Goal: Book appointment/travel/reservation

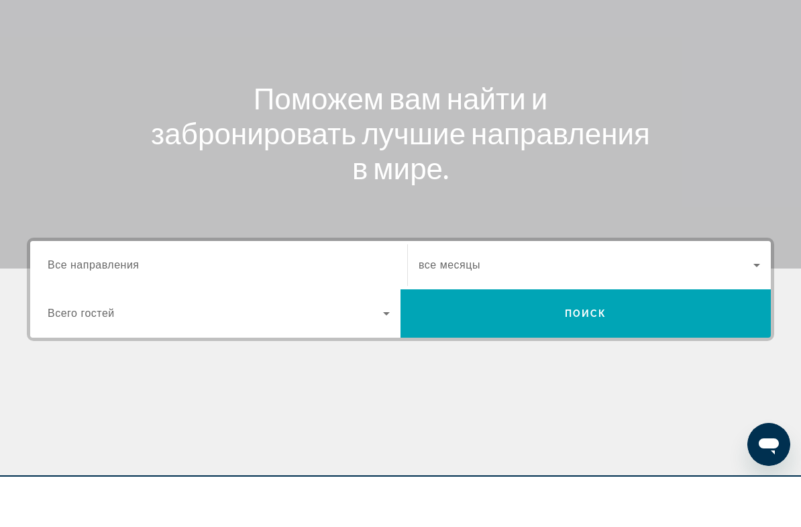
scroll to position [87, 0]
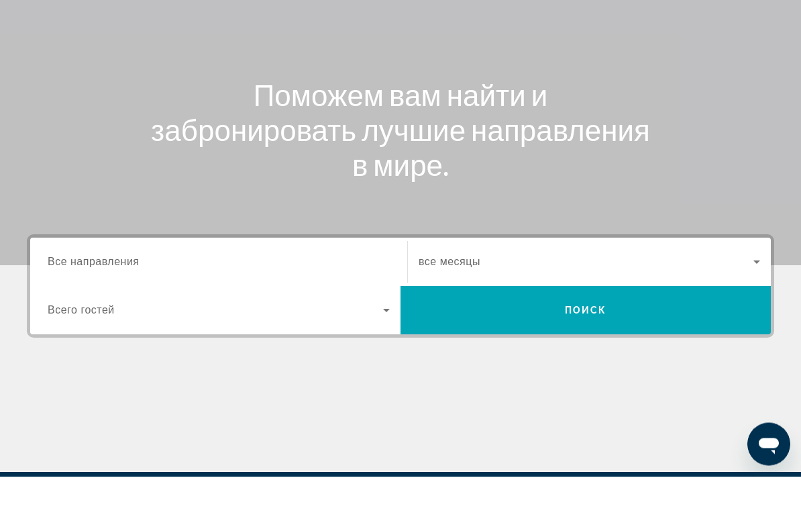
click at [142, 305] on input "Destination Все направления" at bounding box center [219, 313] width 342 height 16
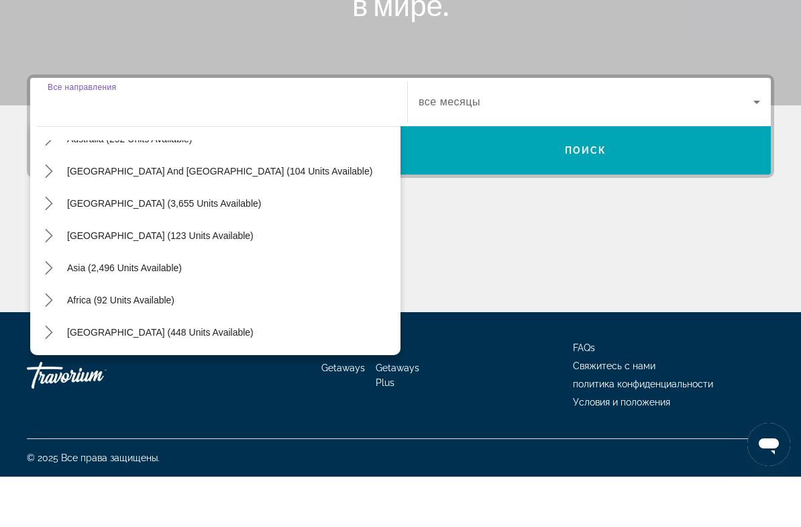
scroll to position [217, 0]
click at [154, 313] on span "Asia (2,496 units available)" at bounding box center [124, 318] width 115 height 11
type input "**********"
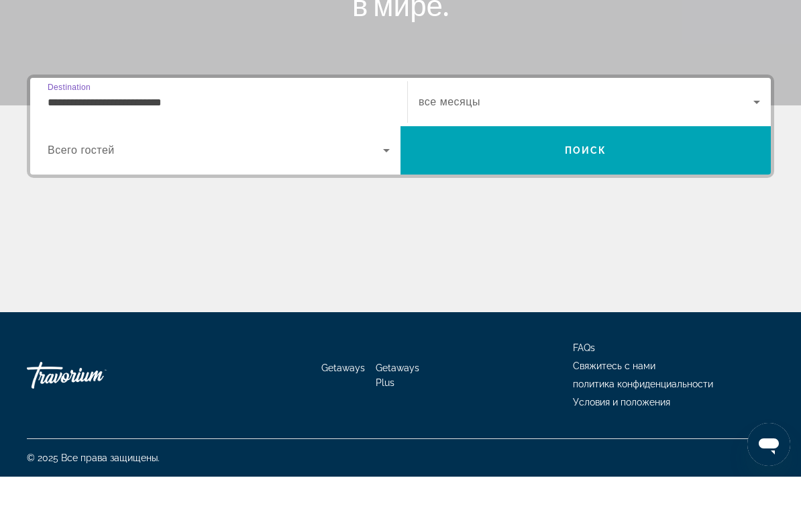
click at [379, 193] on icon "Search widget" at bounding box center [386, 201] width 16 height 16
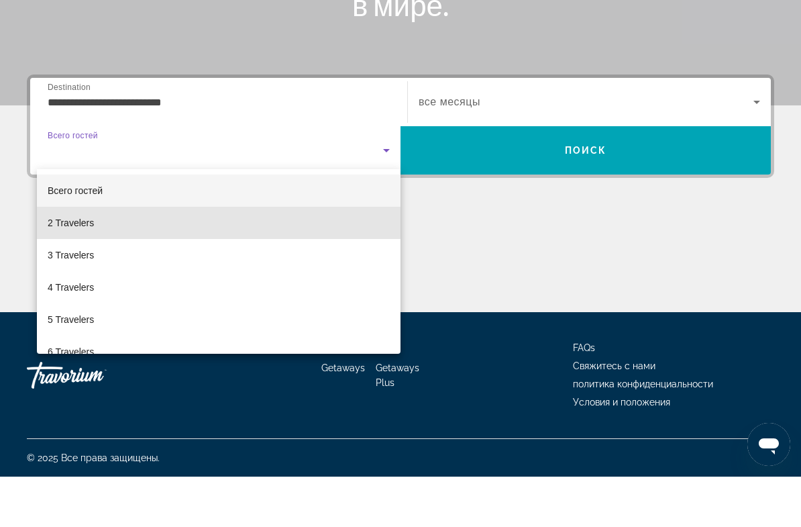
click at [96, 257] on mat-option "2 Travelers" at bounding box center [219, 273] width 364 height 32
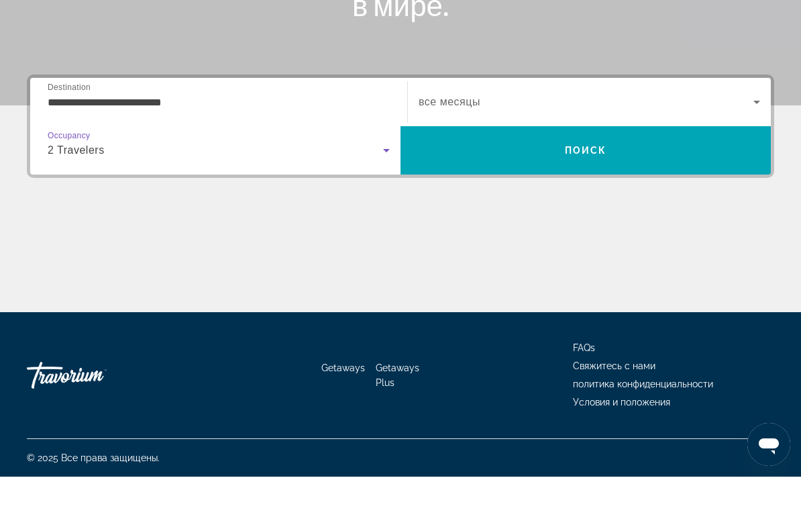
click at [599, 195] on span "Поиск" at bounding box center [586, 200] width 42 height 11
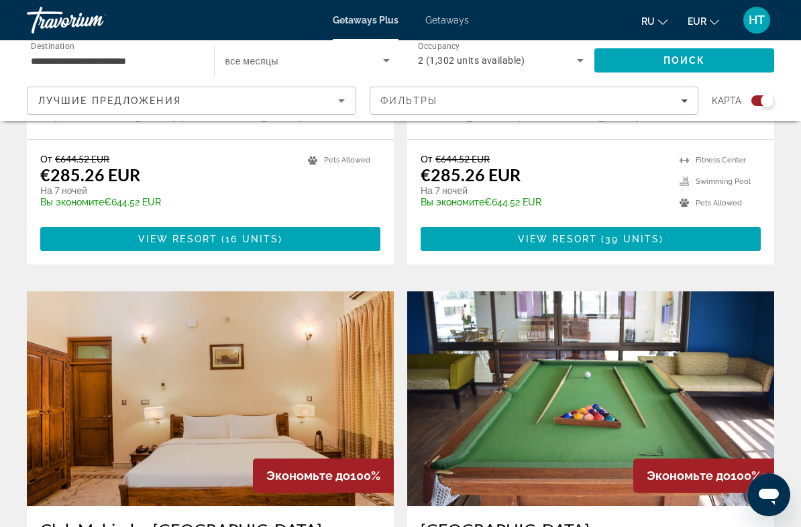
scroll to position [2134, 0]
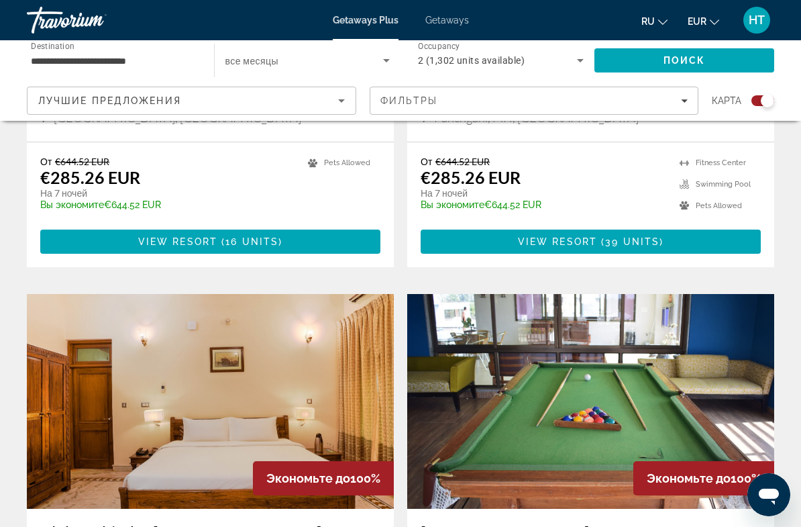
click at [340, 94] on icon "Sort by" at bounding box center [341, 101] width 16 height 16
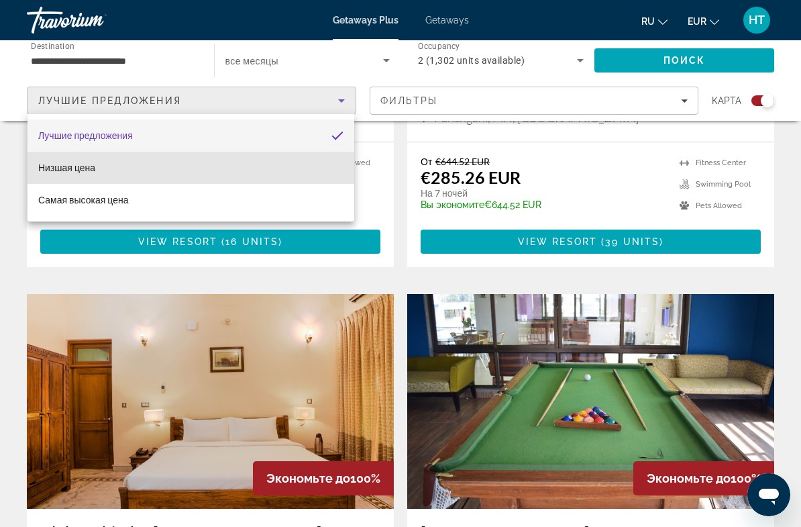
click at [208, 164] on mat-option "Низшая цена" at bounding box center [191, 168] width 327 height 32
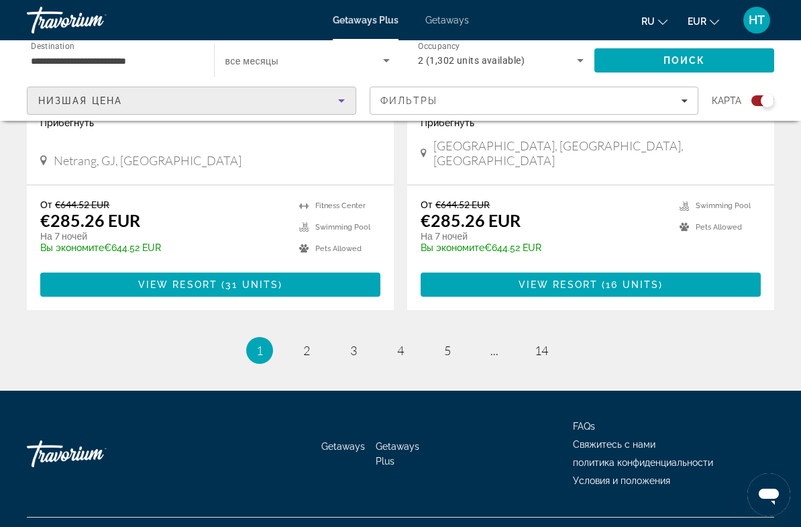
scroll to position [3029, 0]
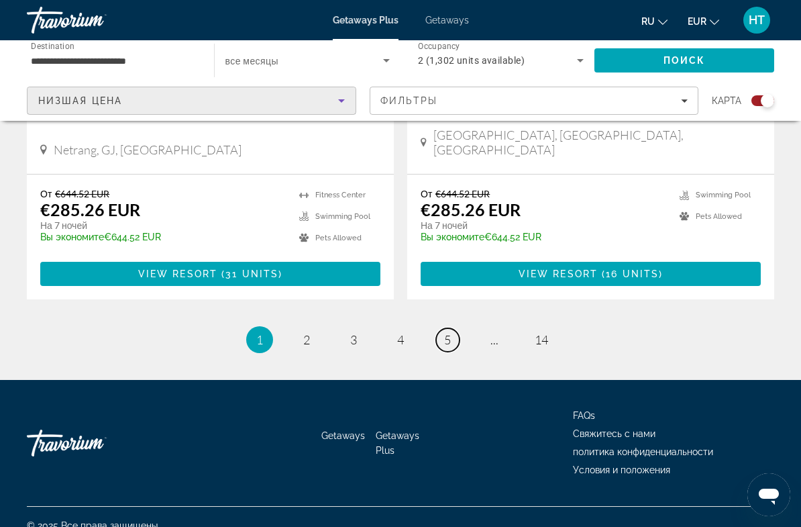
click at [449, 332] on span "5" at bounding box center [447, 339] width 7 height 15
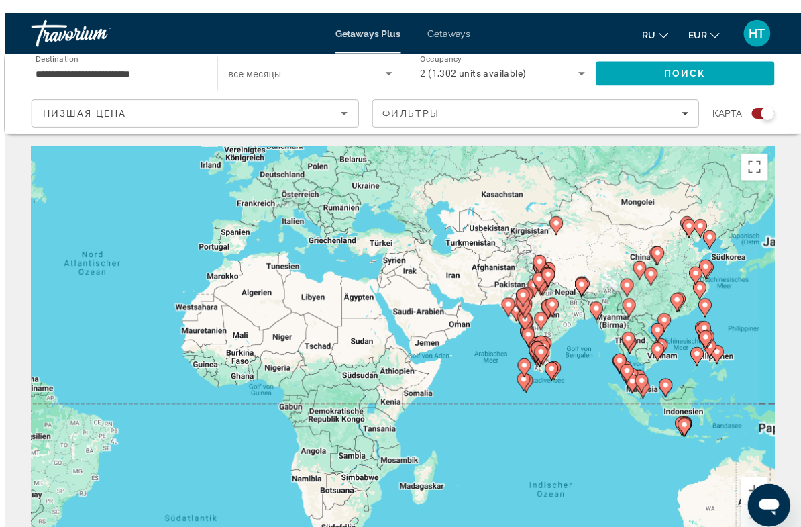
scroll to position [13, 0]
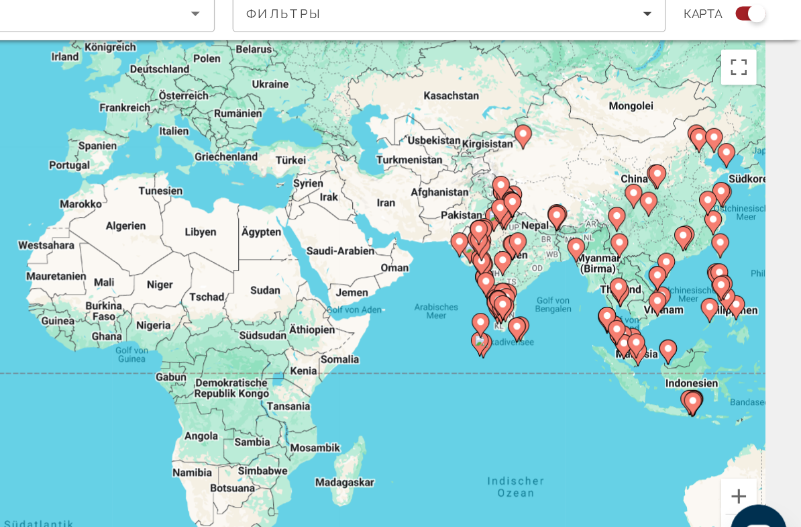
click at [268, 194] on div "Um den Modus zum Ziehen mit der Tastatur zu aktivieren, drückst du Alt + Eingab…" at bounding box center [400, 322] width 747 height 402
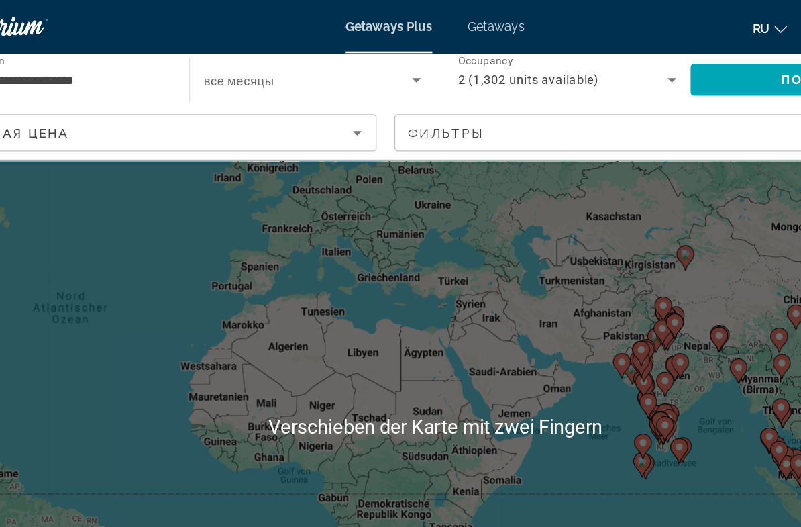
scroll to position [0, 0]
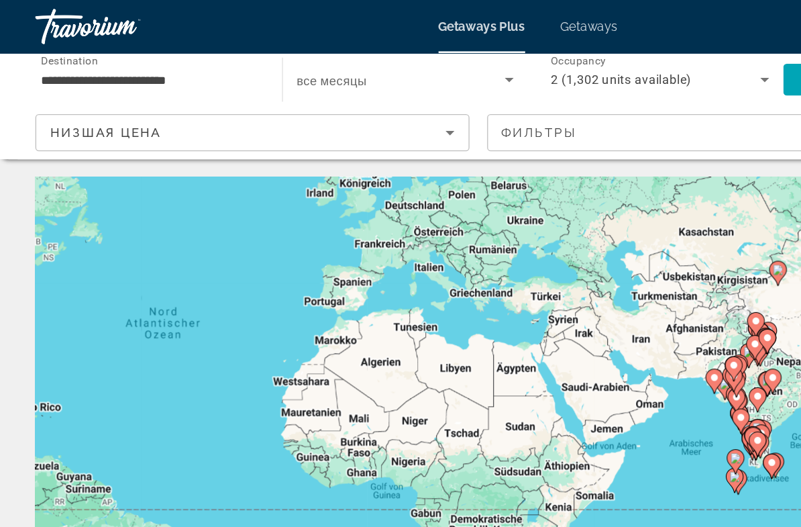
click at [55, 50] on span "Destination" at bounding box center [53, 45] width 44 height 9
click at [55, 53] on input "**********" at bounding box center [114, 61] width 166 height 16
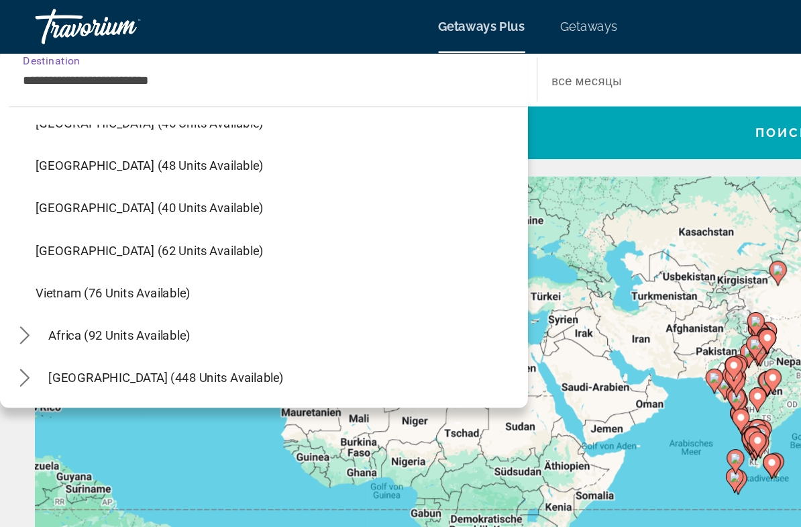
scroll to position [539, 0]
click at [87, 290] on span "[GEOGRAPHIC_DATA] (448 units available)" at bounding box center [126, 286] width 178 height 11
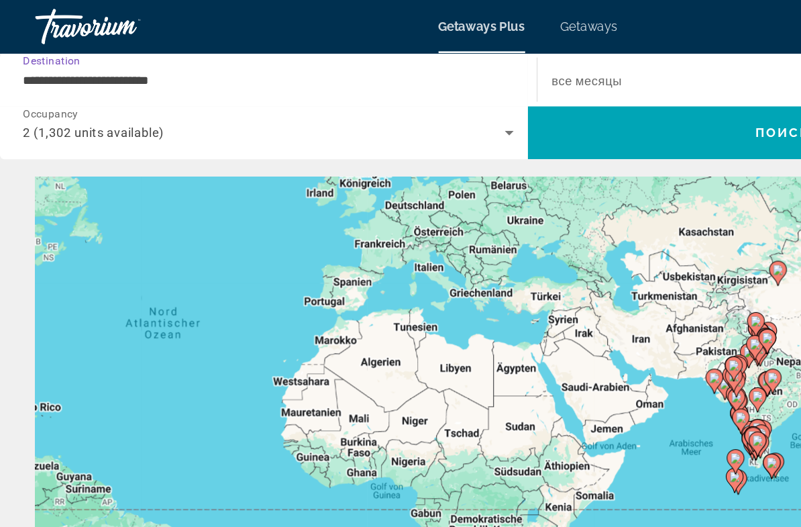
type input "**********"
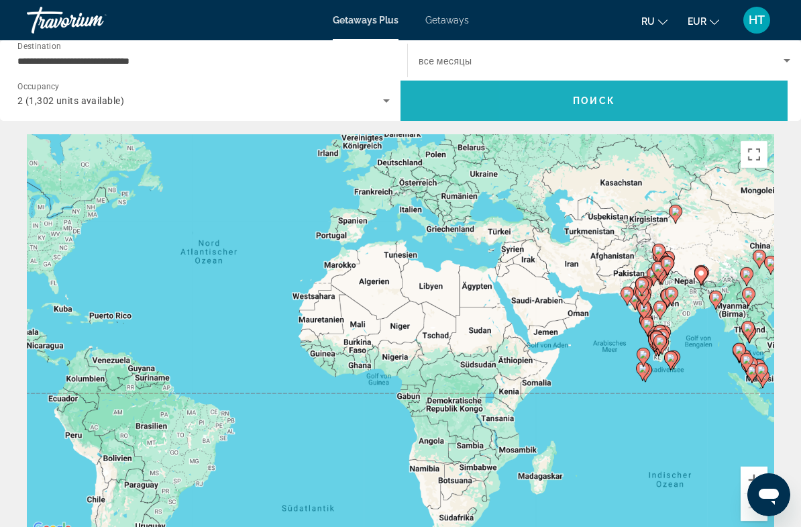
click at [559, 92] on span "Search" at bounding box center [593, 101] width 387 height 32
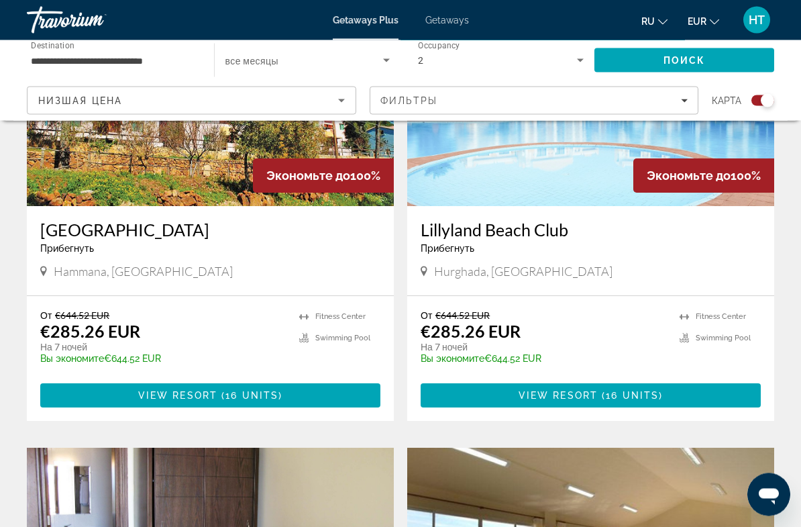
scroll to position [1961, 0]
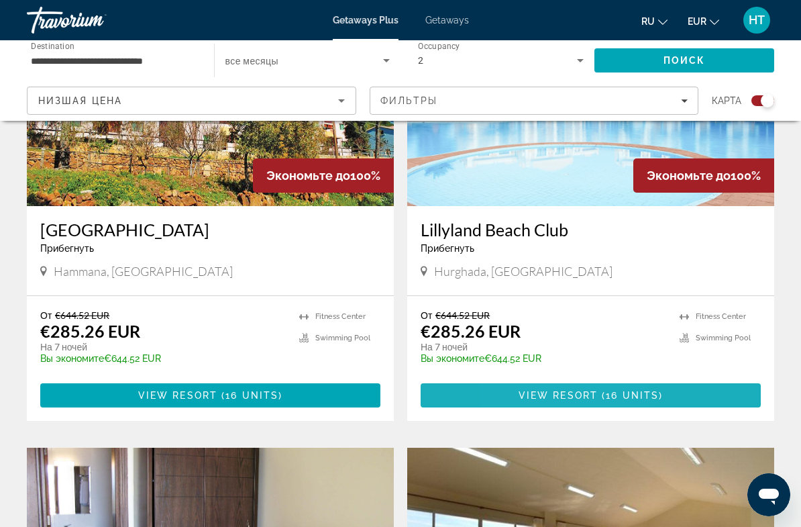
click at [535, 396] on span "View Resort" at bounding box center [557, 395] width 79 height 11
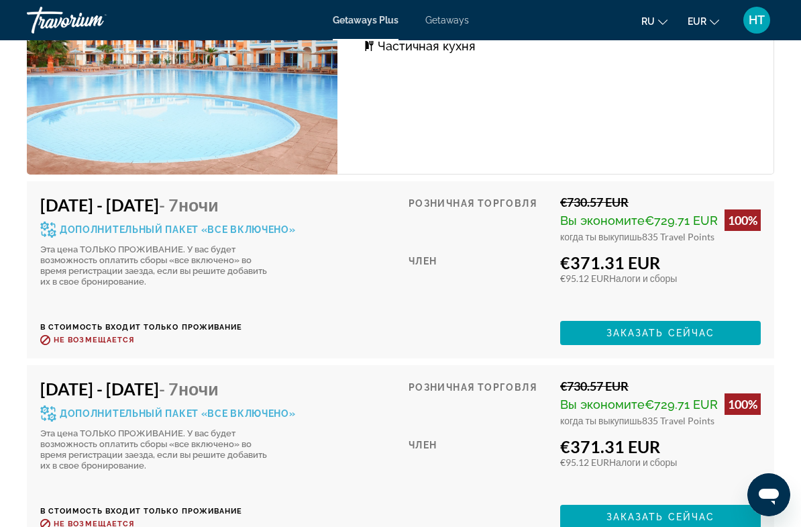
scroll to position [2781, 0]
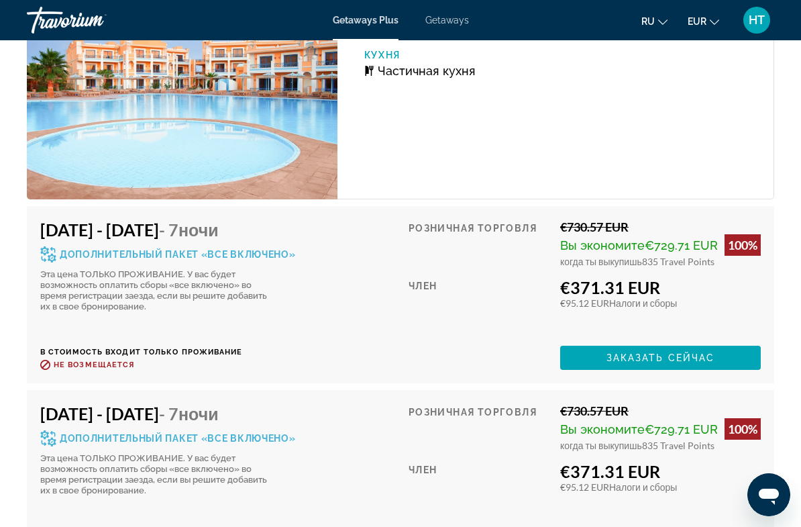
click at [53, 257] on icon "Main content" at bounding box center [48, 254] width 16 height 16
click at [152, 254] on span "Дополнительный пакет «все включено»" at bounding box center [178, 254] width 236 height 9
click at [154, 252] on div "Дополнительный пакет «все включено»" at bounding box center [168, 254] width 256 height 16
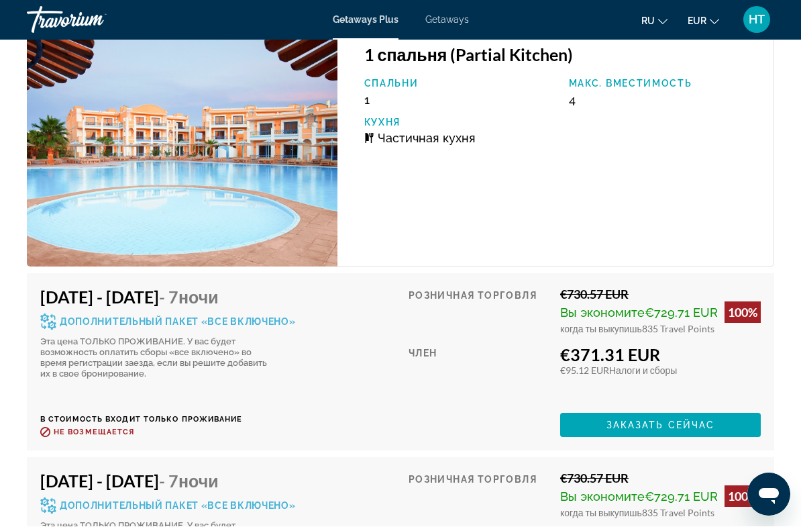
scroll to position [2714, 0]
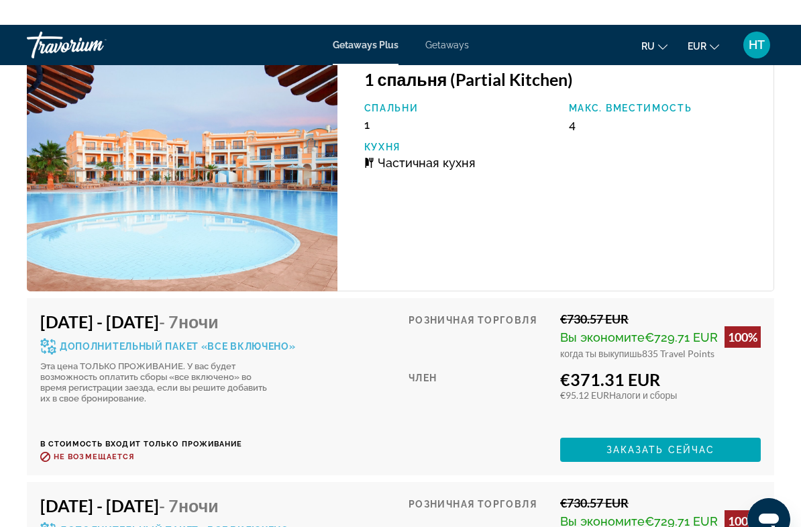
click at [633, 430] on span "Заказать сейчас" at bounding box center [660, 424] width 109 height 11
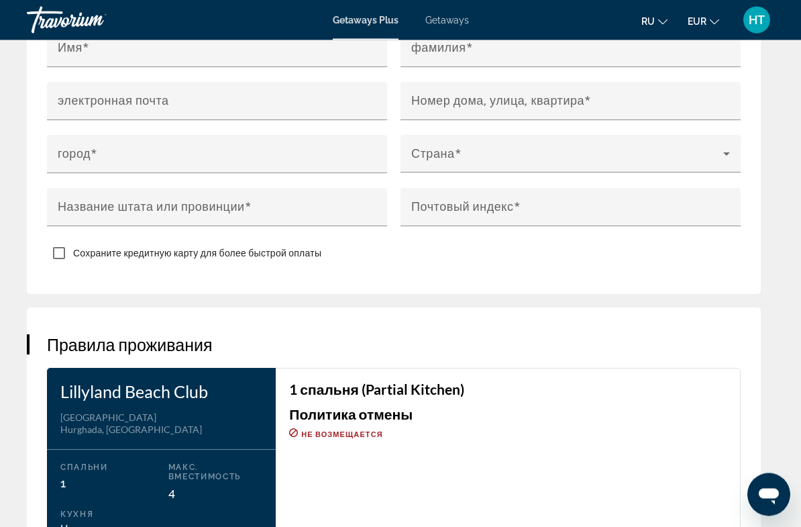
scroll to position [1768, 0]
